Goal: Task Accomplishment & Management: Use online tool/utility

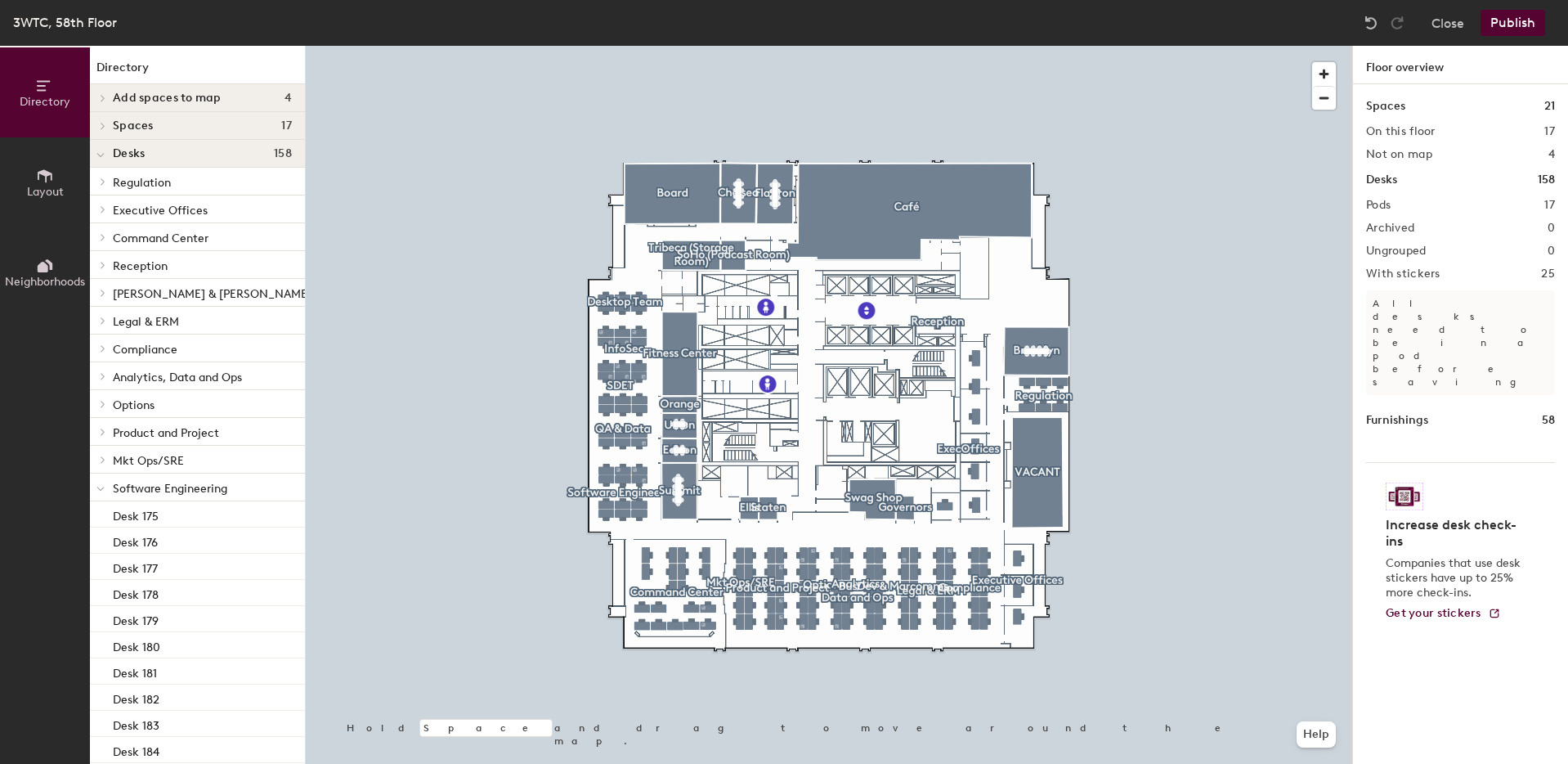
click at [1391, 177] on h1 "Desks" at bounding box center [1382, 180] width 31 height 18
click at [101, 153] on icon at bounding box center [101, 155] width 8 height 7
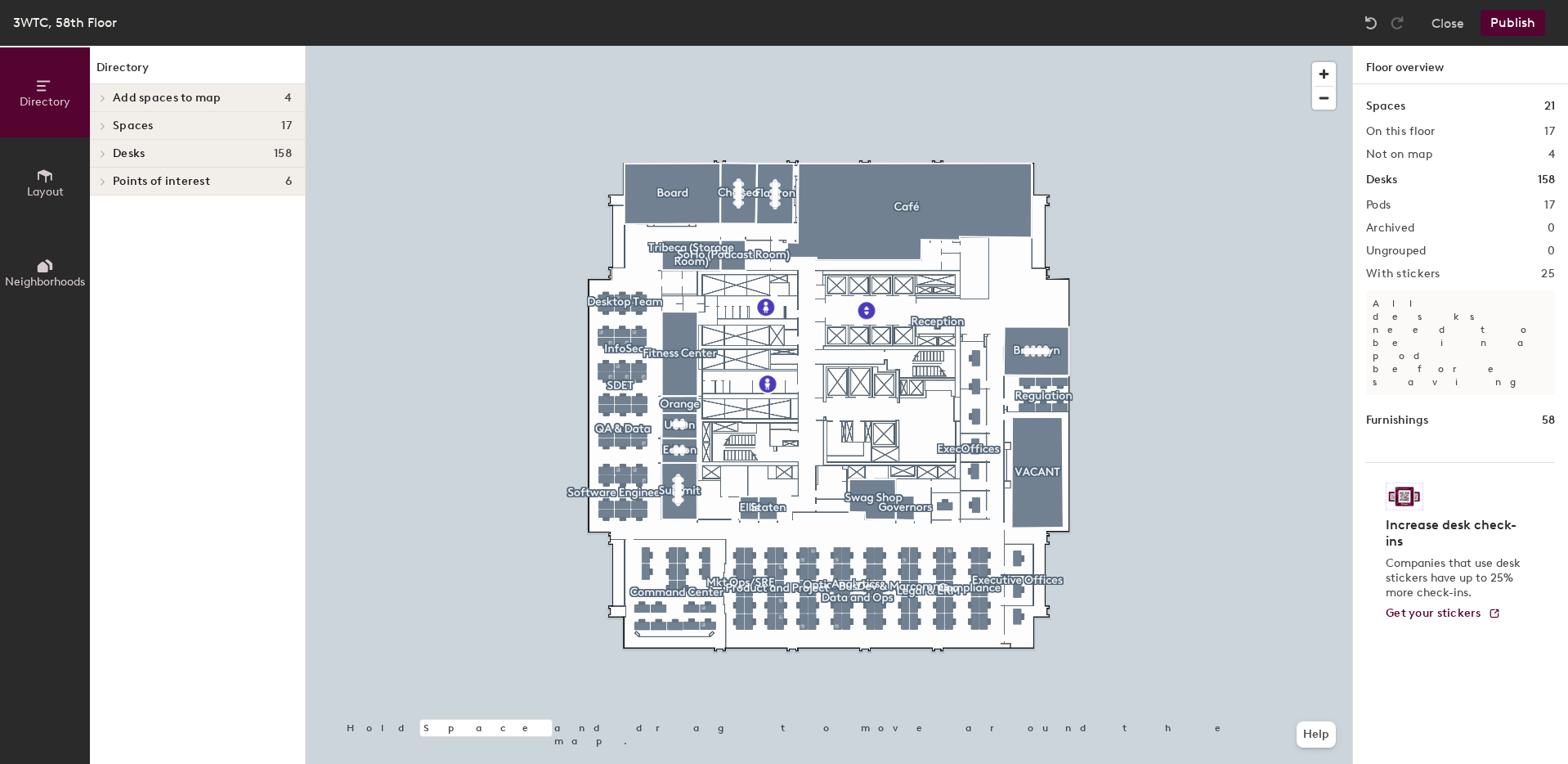
click at [101, 153] on icon at bounding box center [103, 153] width 7 height 8
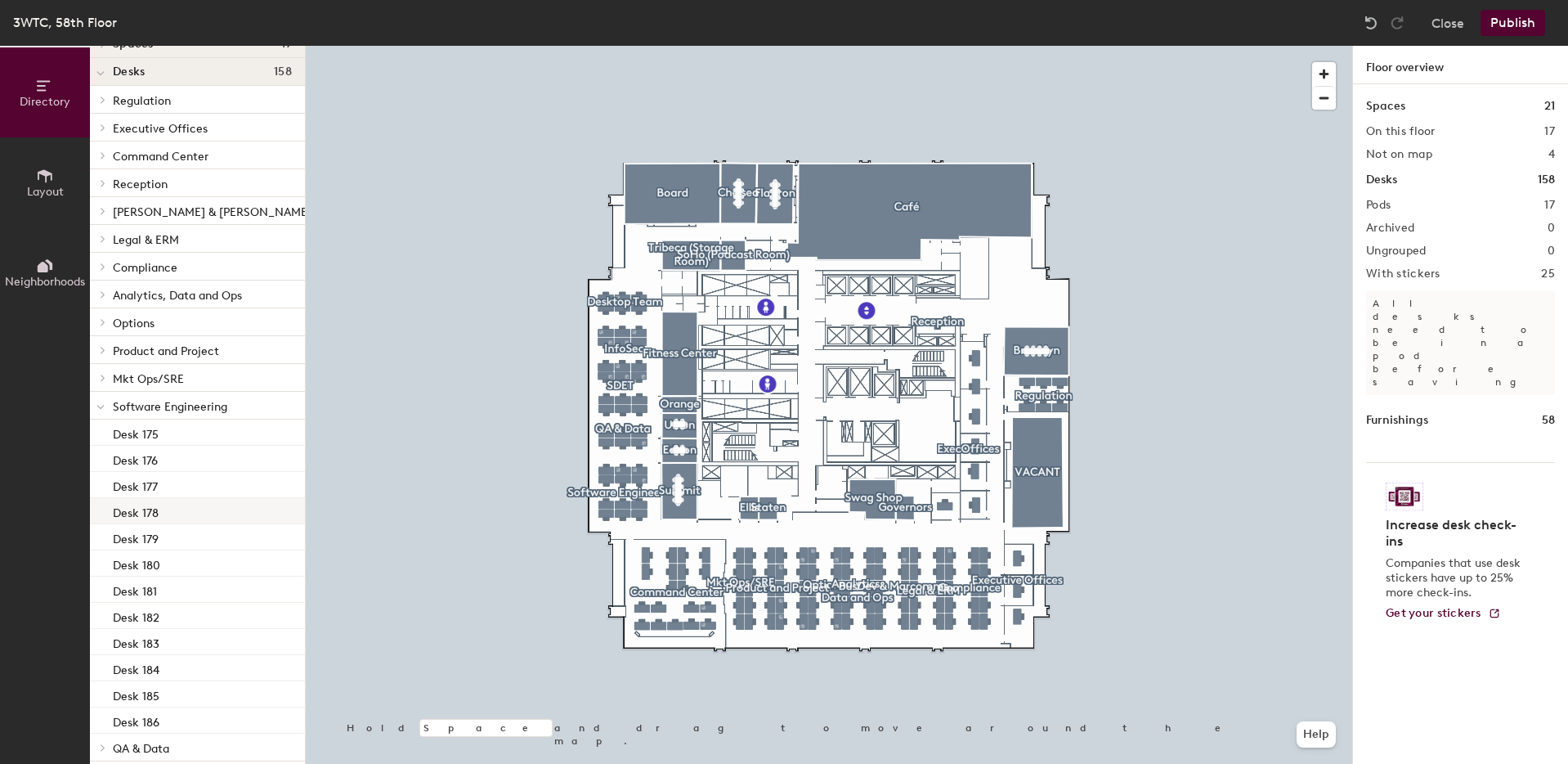
scroll to position [163, 0]
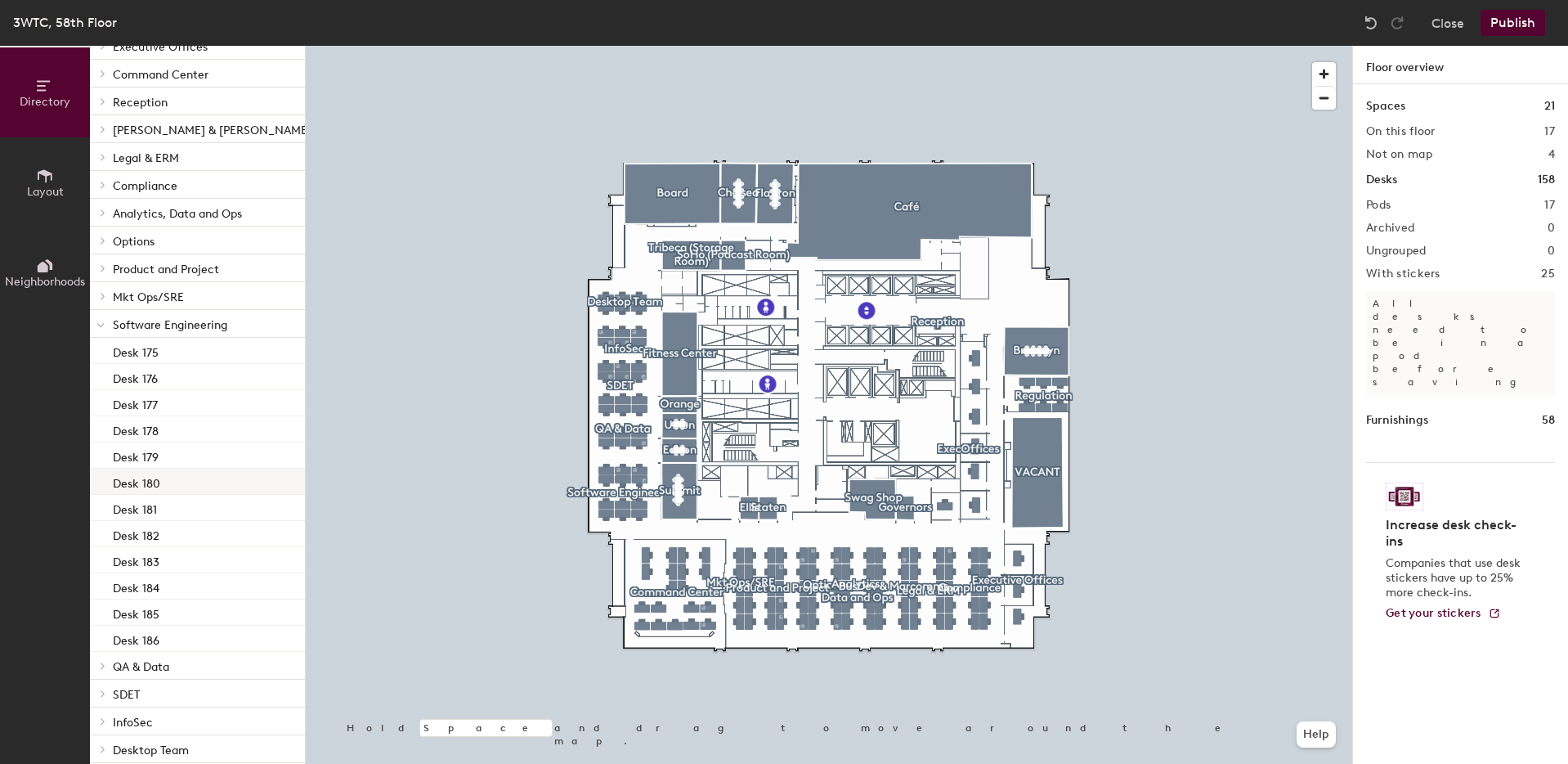
click at [138, 483] on p "Desk 180" at bounding box center [136, 481] width 47 height 19
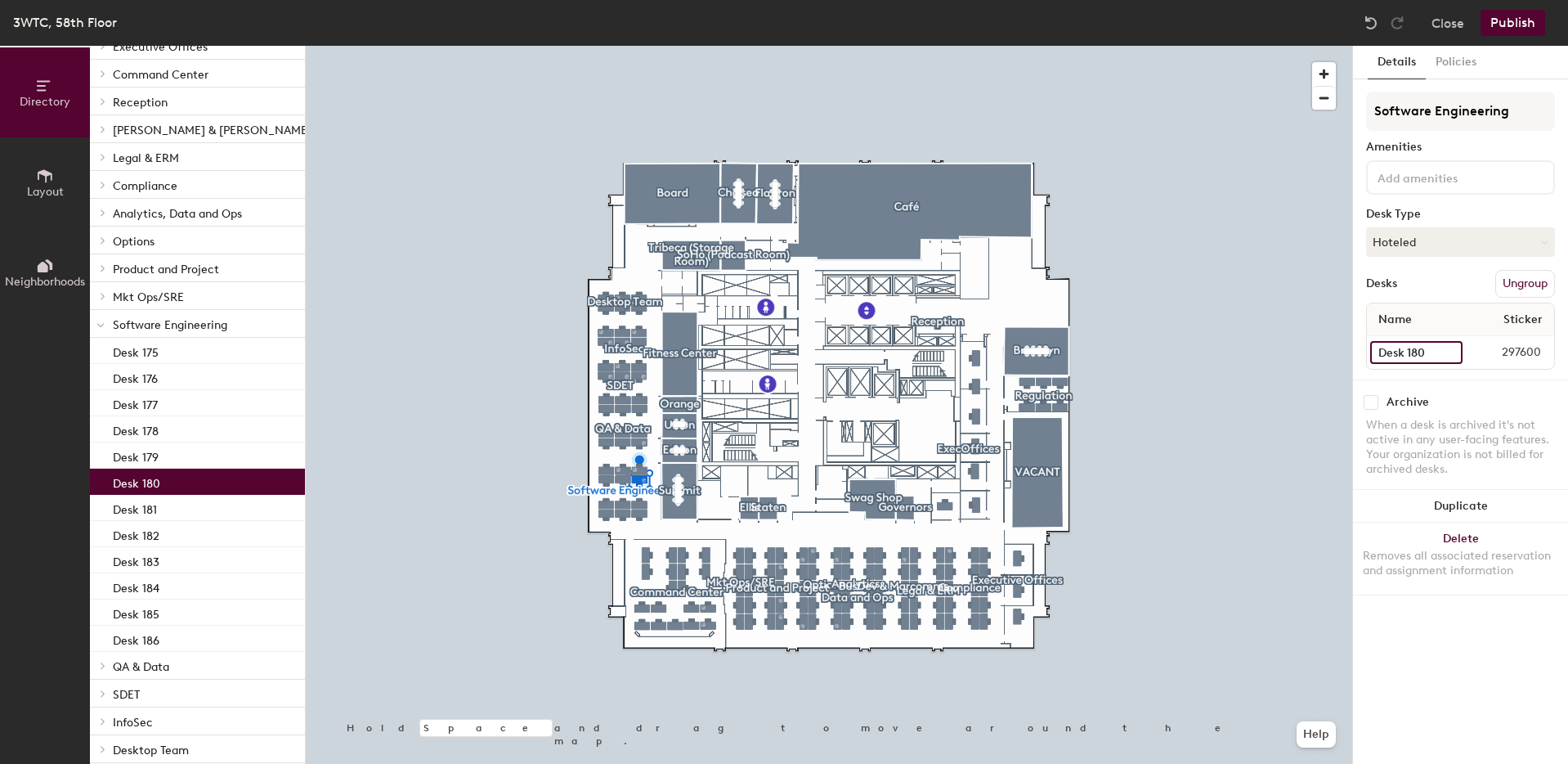
click at [1450, 353] on input "Desk 180" at bounding box center [1416, 352] width 92 height 23
click at [1452, 65] on button "Policies" at bounding box center [1456, 63] width 60 height 34
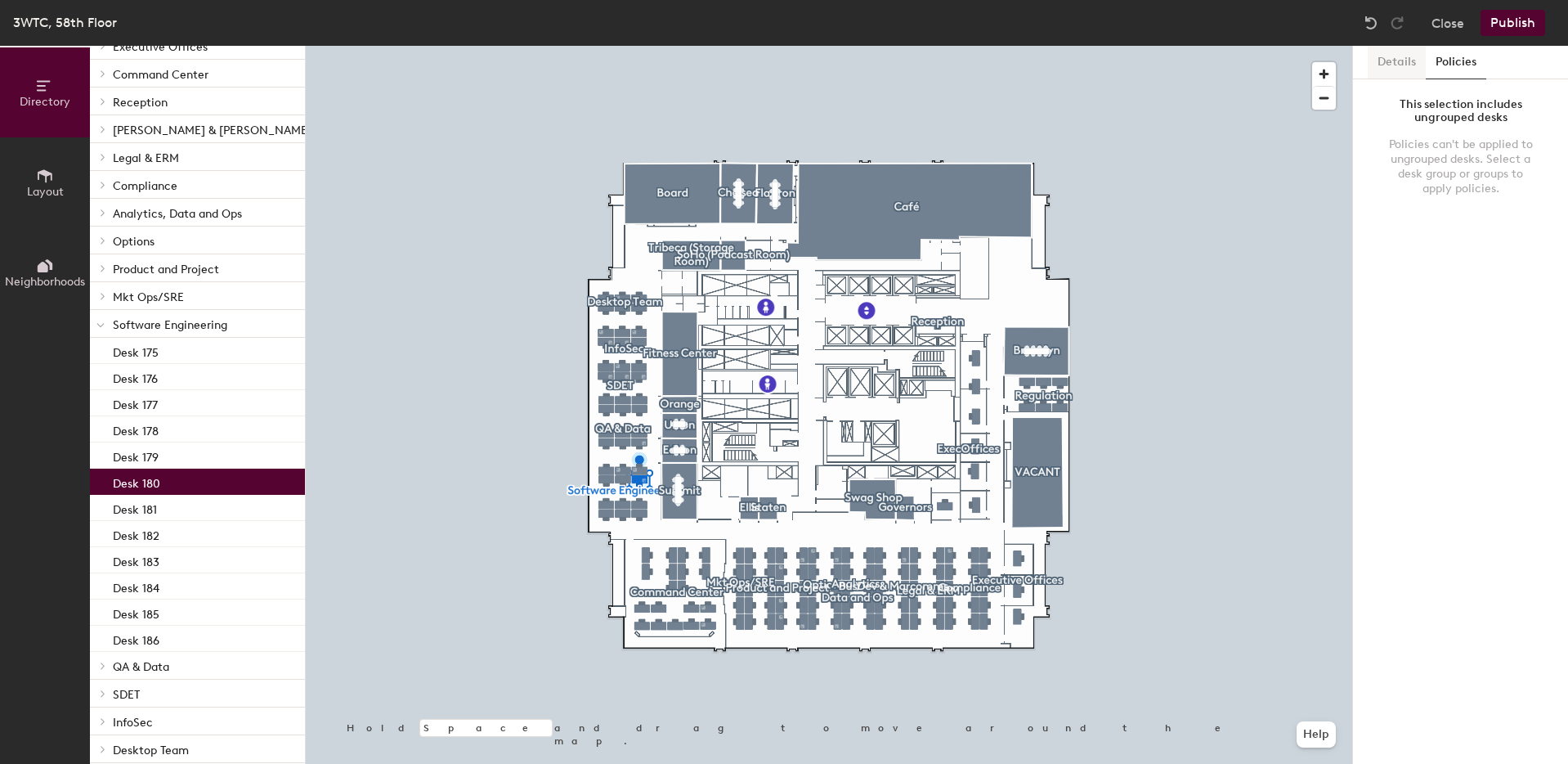
click at [1391, 62] on button "Details" at bounding box center [1396, 63] width 58 height 34
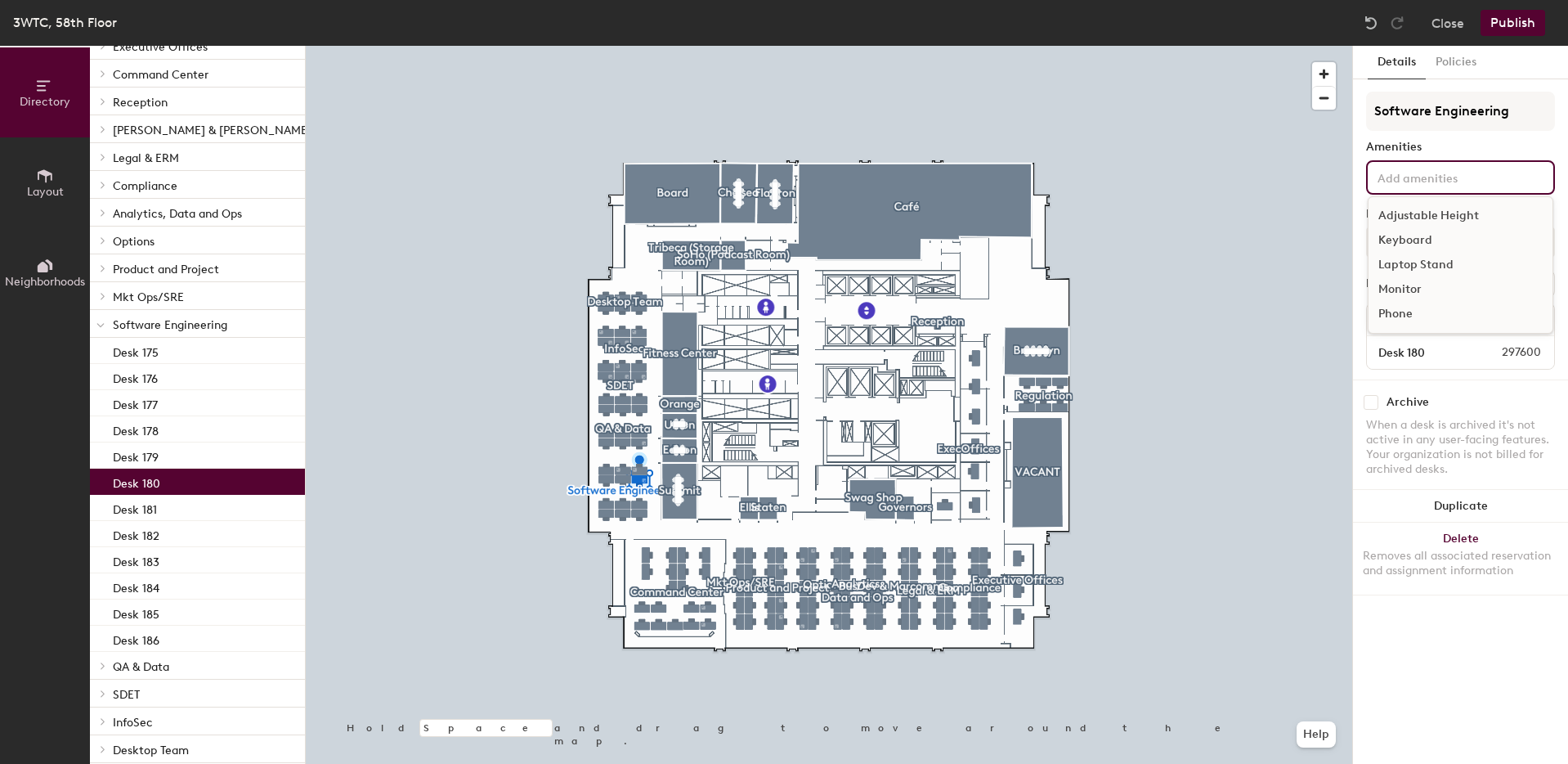
click at [1407, 178] on input at bounding box center [1448, 177] width 147 height 20
type input "Docking Station"
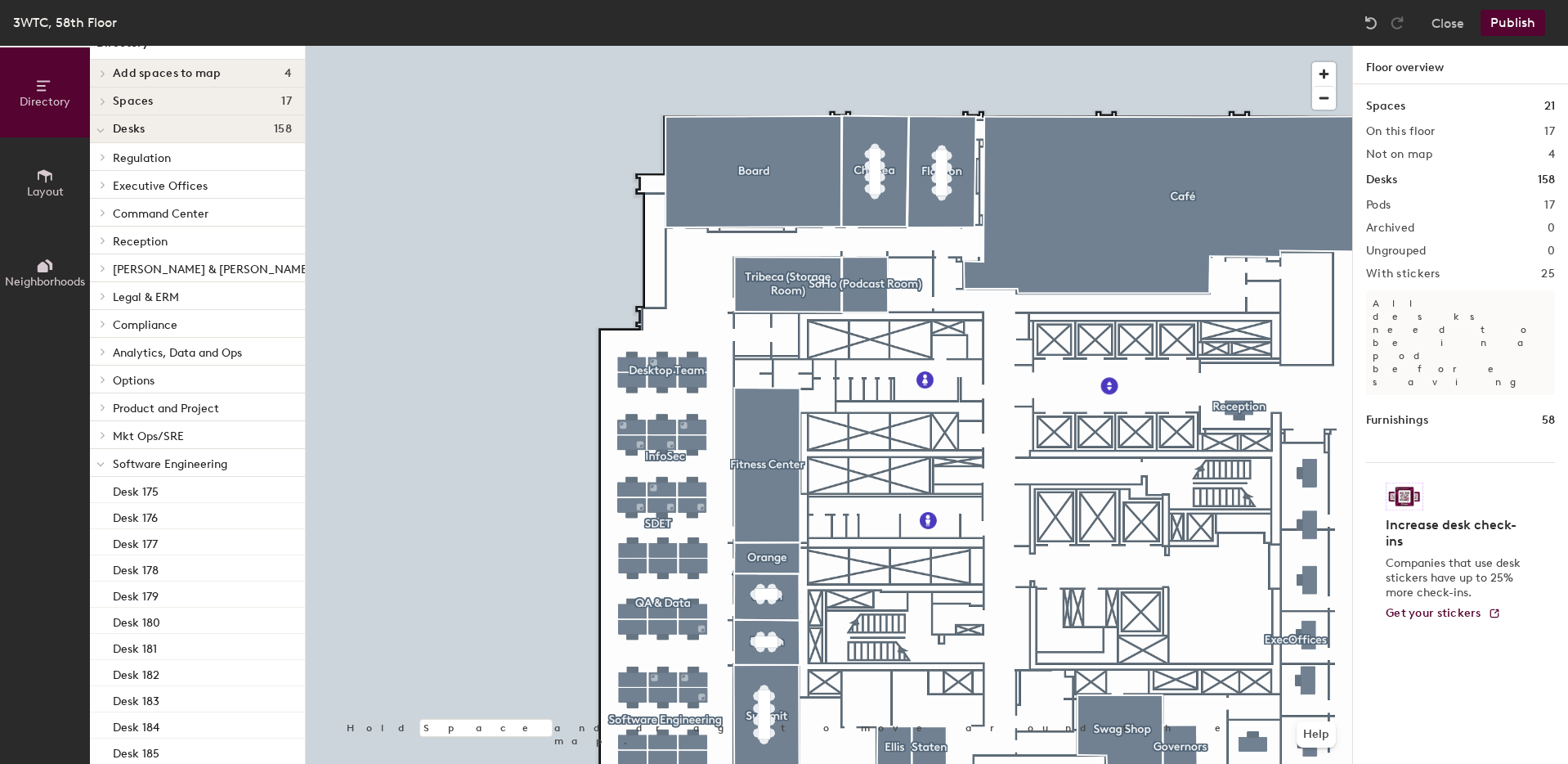
scroll to position [0, 0]
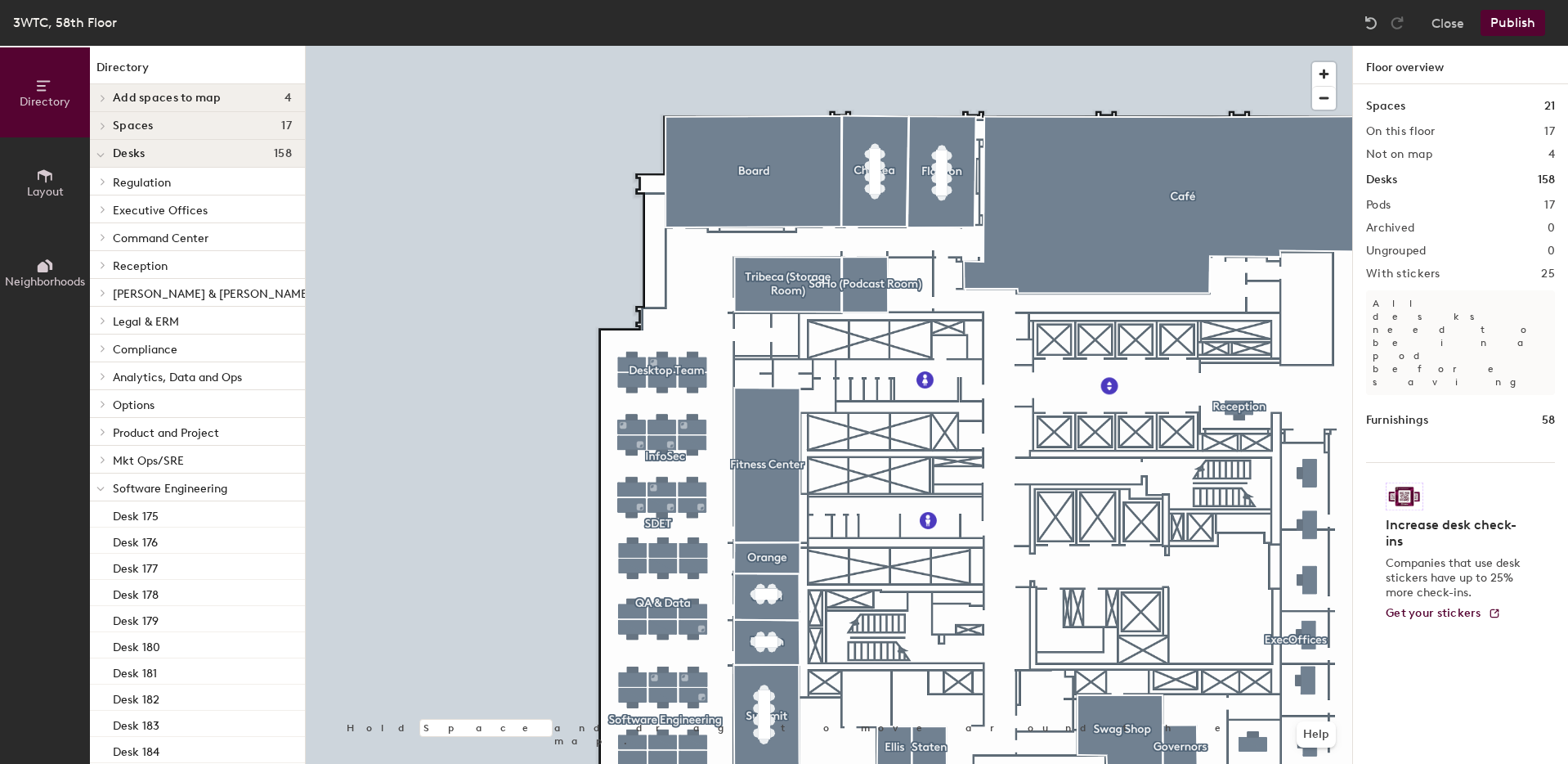
drag, startPoint x: 1443, startPoint y: 16, endPoint x: 1200, endPoint y: 37, distance: 243.9
click at [1200, 37] on div "3WTC, 58th Floor Close Publish" at bounding box center [784, 23] width 1568 height 46
click at [1521, 21] on button "Publish" at bounding box center [1513, 23] width 64 height 26
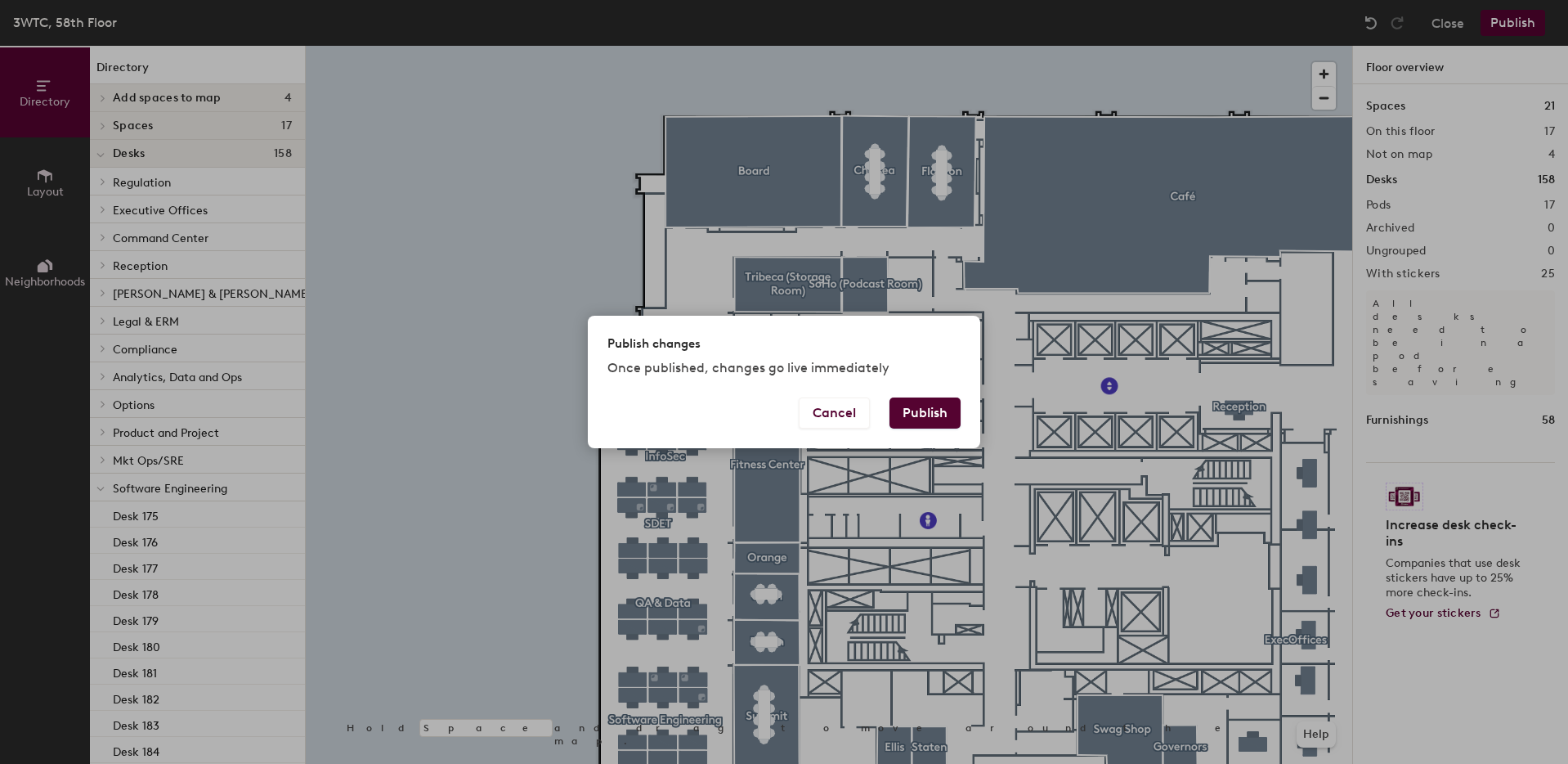
click at [931, 413] on button "Publish" at bounding box center [925, 413] width 71 height 31
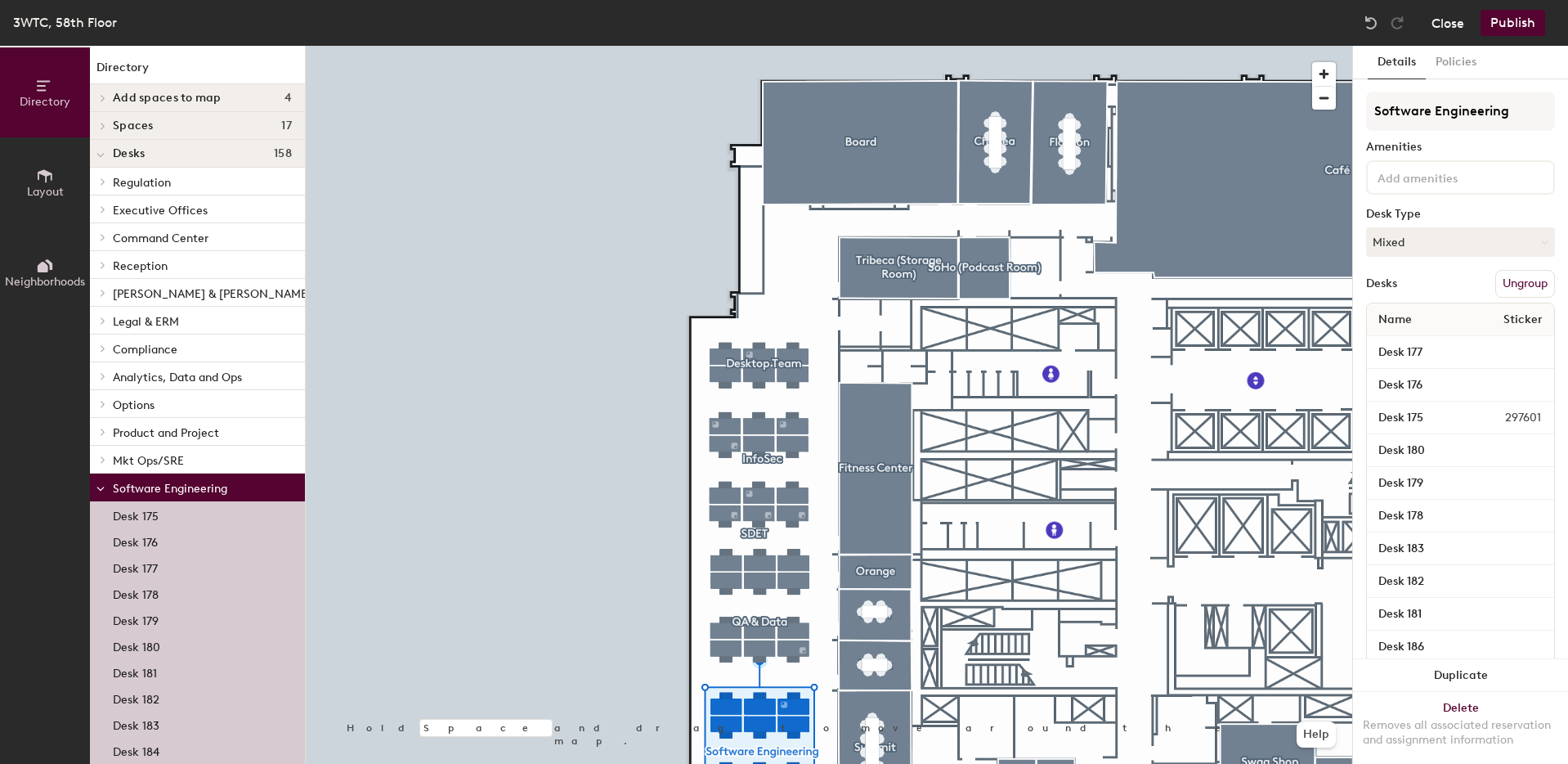
click at [1448, 23] on button "Close" at bounding box center [1448, 23] width 33 height 26
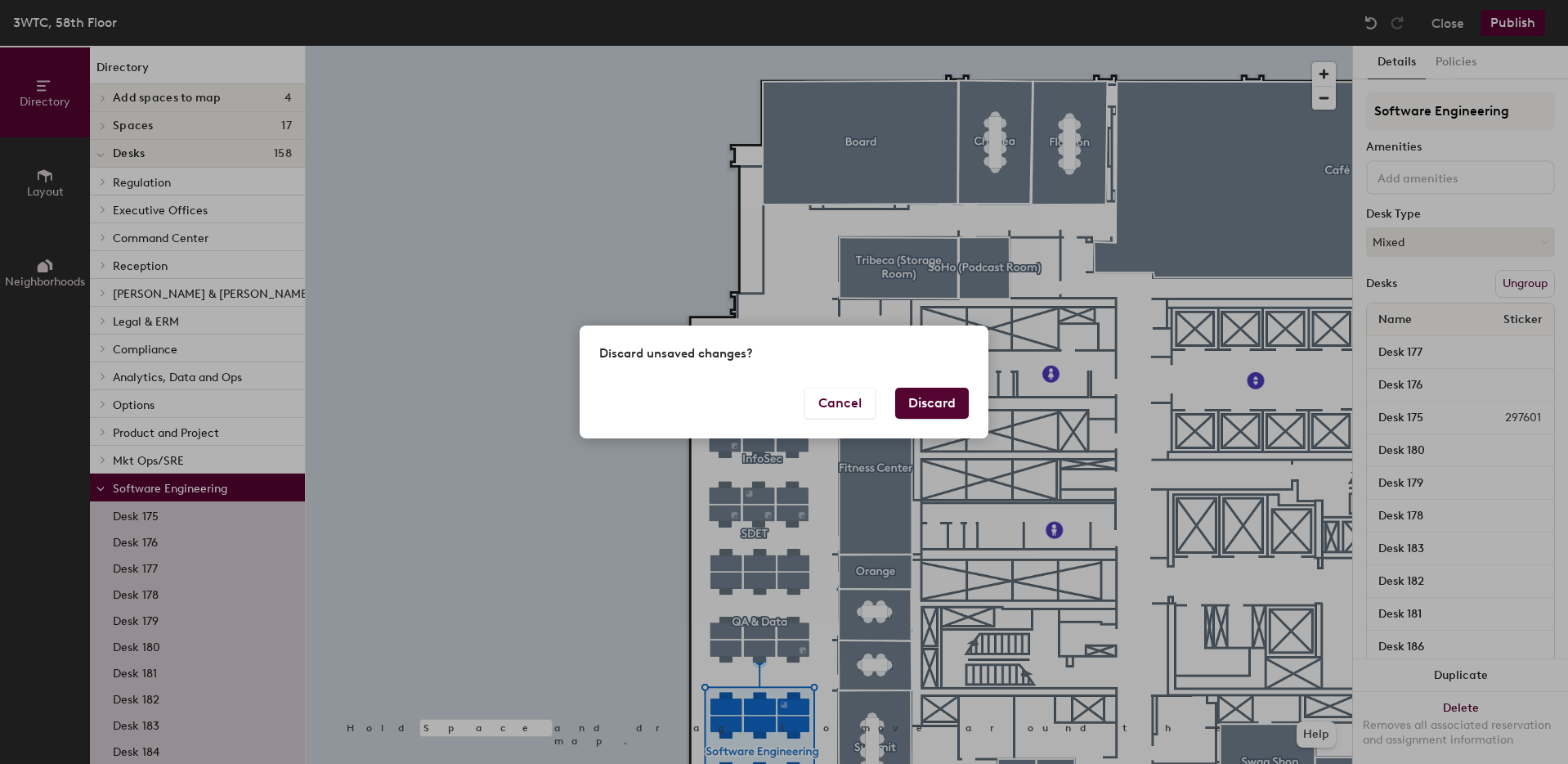
click at [931, 404] on button "Discard" at bounding box center [932, 403] width 73 height 31
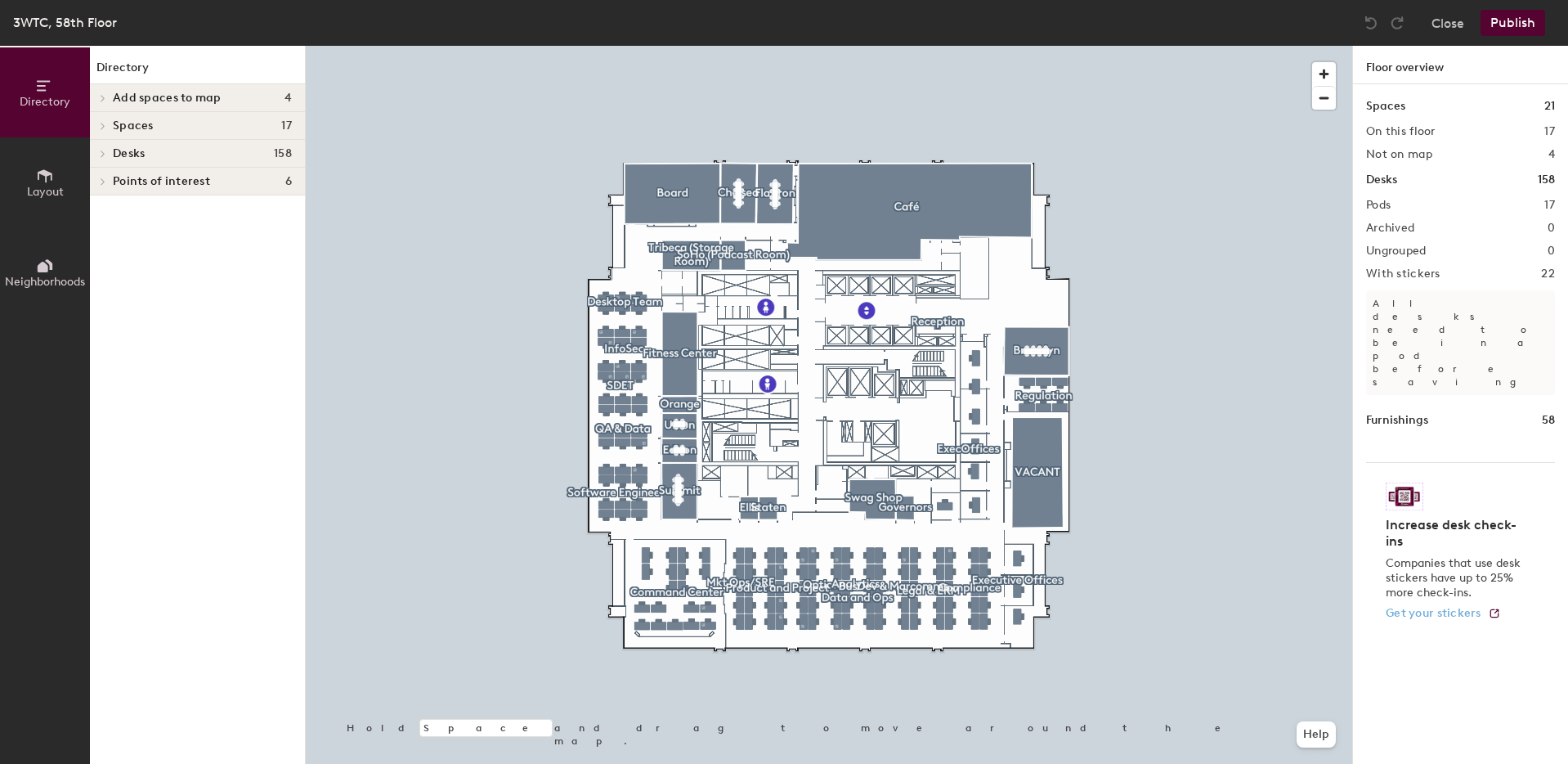
click at [1486, 607] on link "Get your stickers" at bounding box center [1443, 614] width 115 height 14
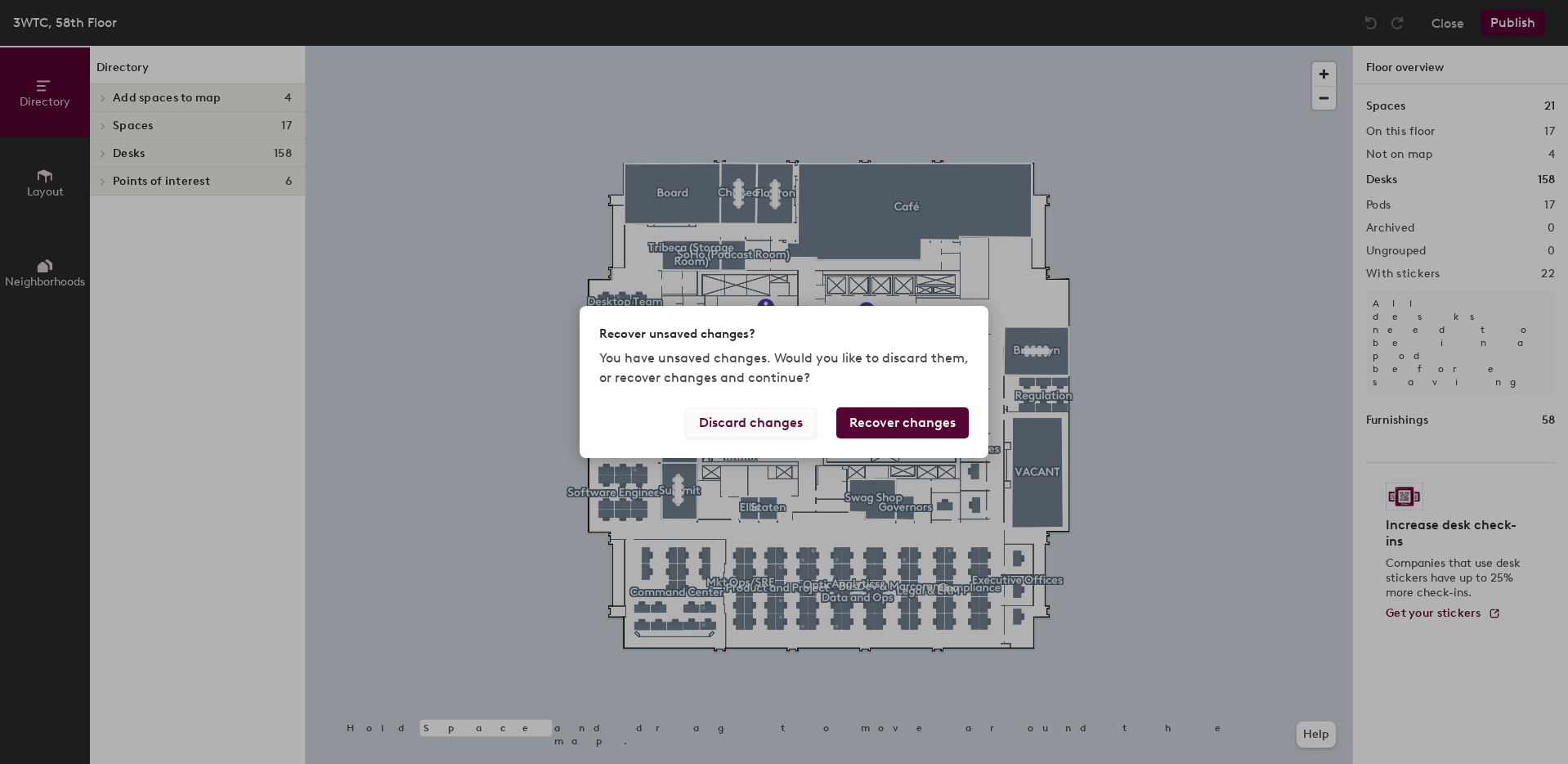
click at [776, 424] on button "Discard changes" at bounding box center [751, 423] width 132 height 31
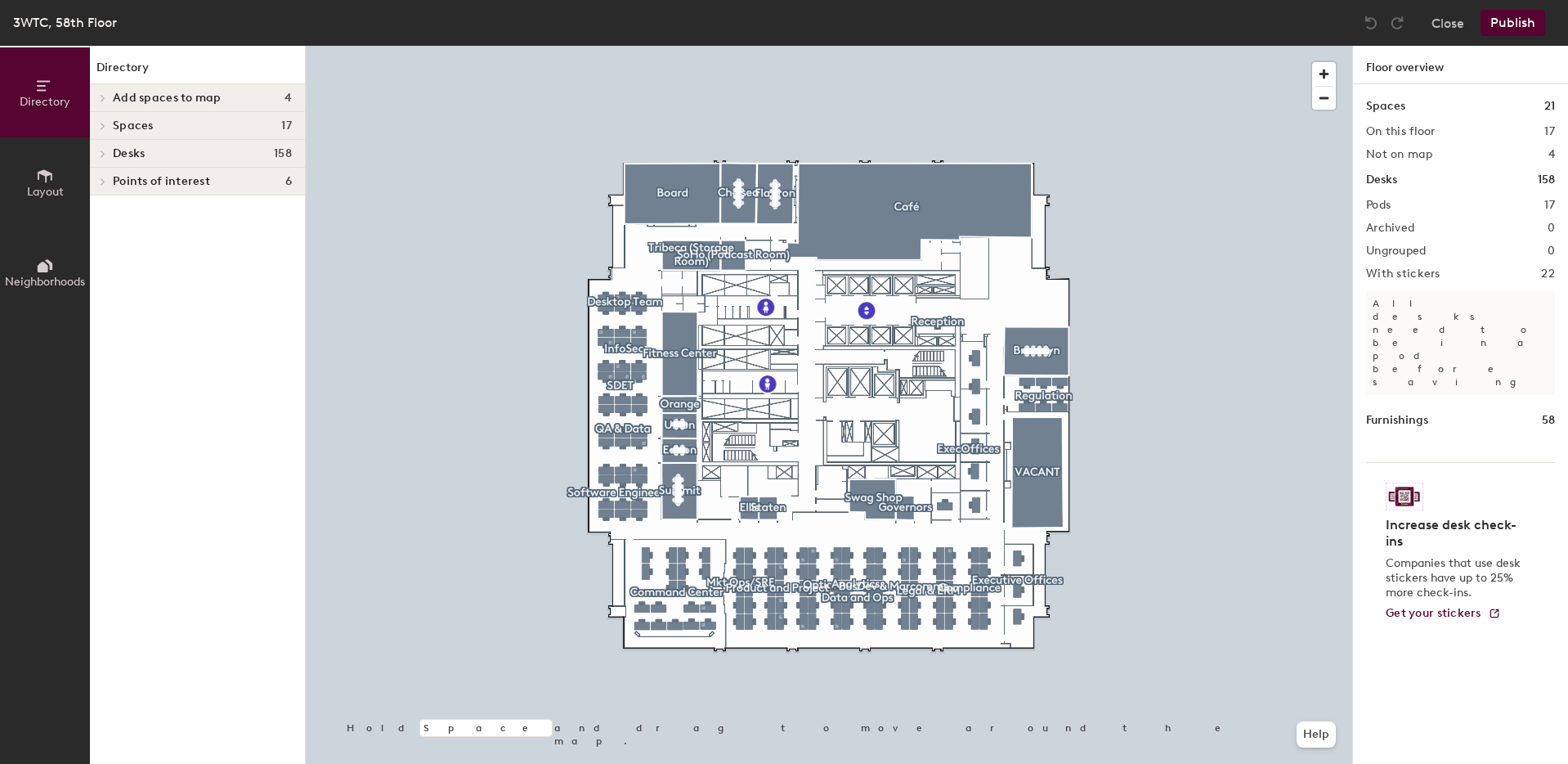
click at [47, 177] on icon at bounding box center [45, 176] width 15 height 13
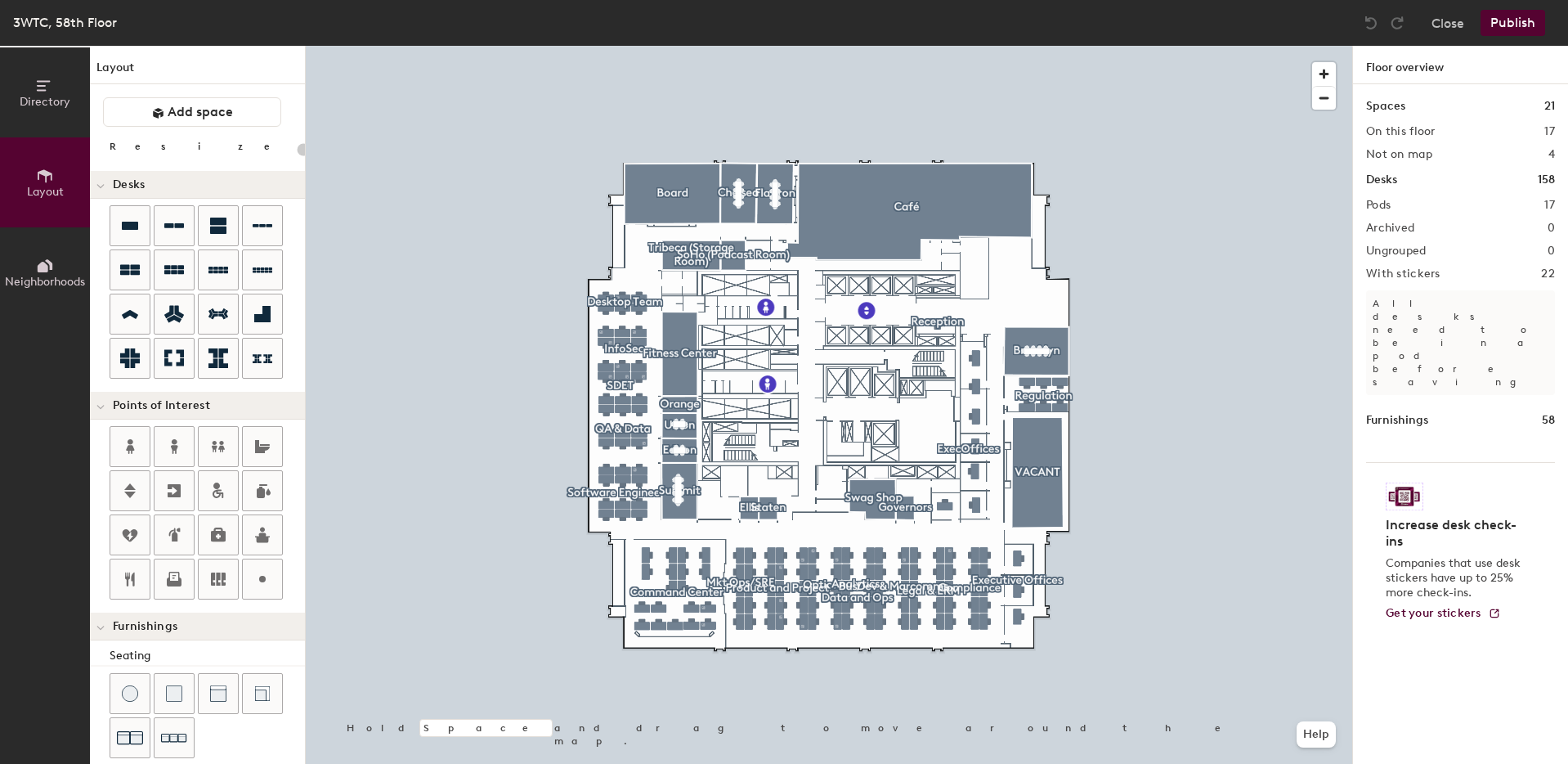
click at [51, 273] on icon at bounding box center [45, 266] width 18 height 18
